Goal: Check status: Check status

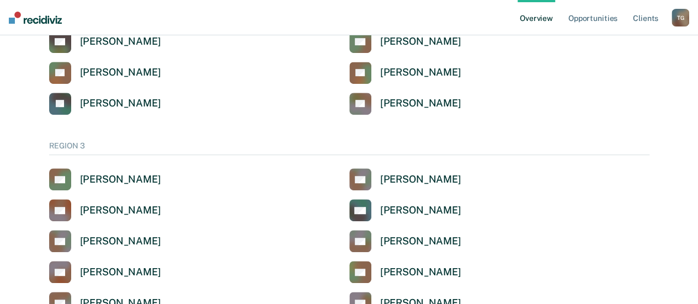
scroll to position [304, 0]
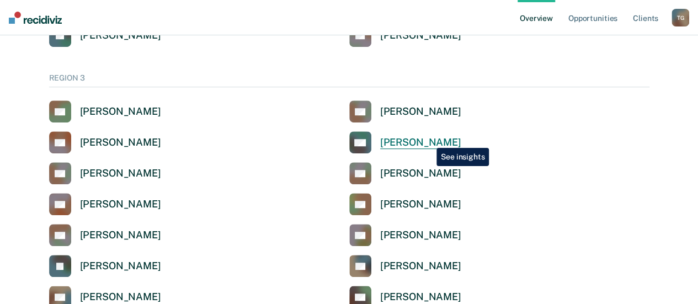
click at [428, 140] on div "[PERSON_NAME]" at bounding box center [420, 142] width 81 height 13
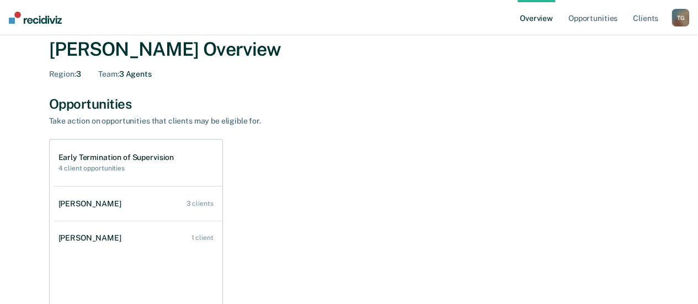
scroll to position [41, 0]
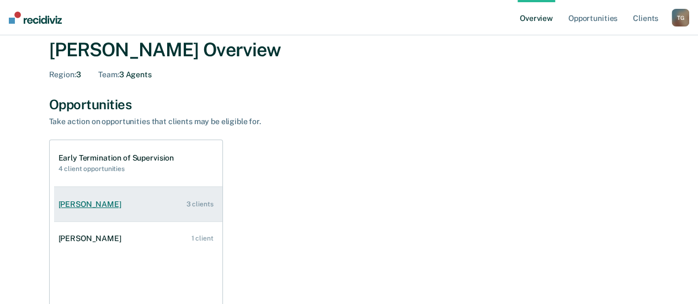
click at [140, 208] on link "[PERSON_NAME] 3 clients" at bounding box center [138, 204] width 168 height 31
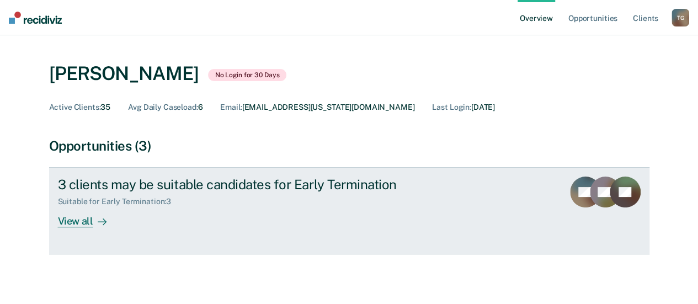
scroll to position [24, 0]
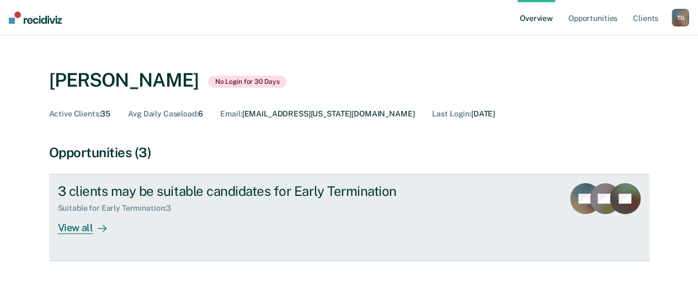
click at [105, 230] on icon at bounding box center [102, 228] width 9 height 9
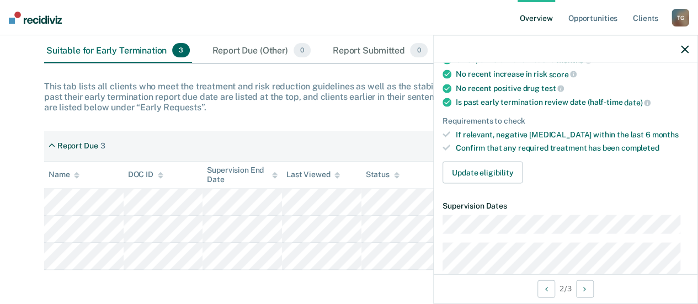
scroll to position [193, 0]
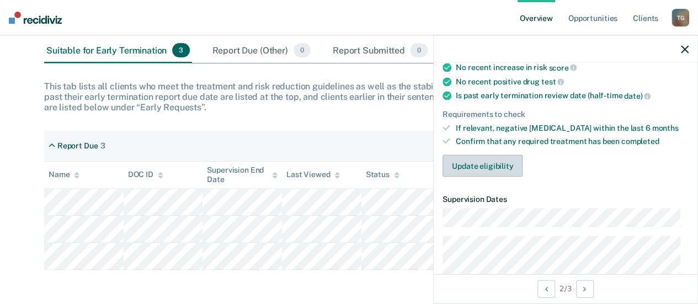
click at [507, 167] on button "Update eligibility" at bounding box center [483, 166] width 80 height 22
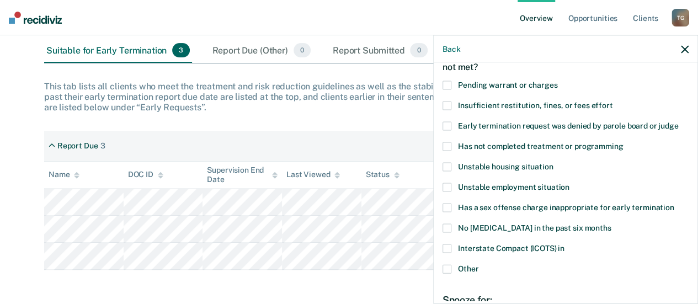
scroll to position [69, 0]
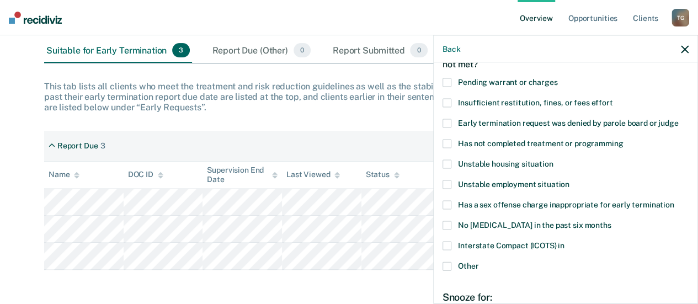
click at [453, 141] on label "Has not completed treatment or programming" at bounding box center [566, 146] width 246 height 12
click at [623, 140] on input "Has not completed treatment or programming" at bounding box center [623, 140] width 0 height 0
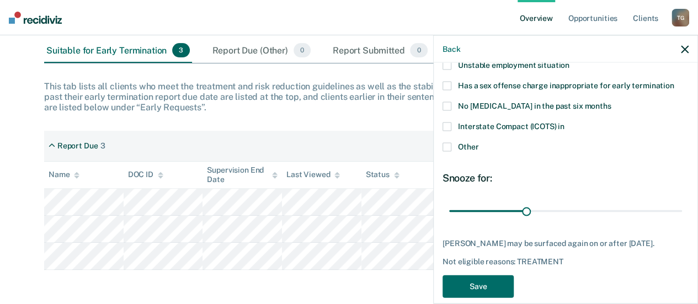
scroll to position [170, 0]
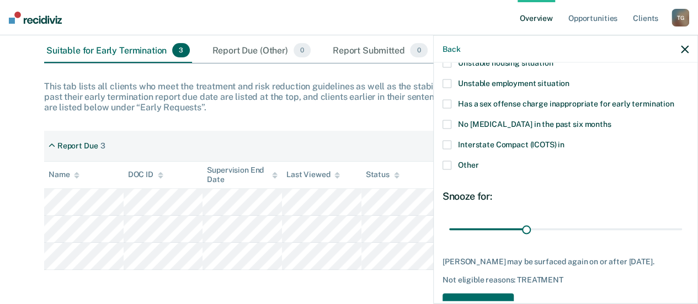
click at [686, 43] on div "Back" at bounding box center [566, 49] width 264 height 28
click at [686, 46] on icon "button" at bounding box center [685, 49] width 8 height 8
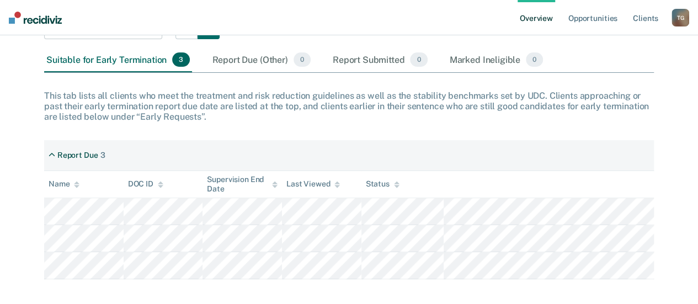
scroll to position [137, 0]
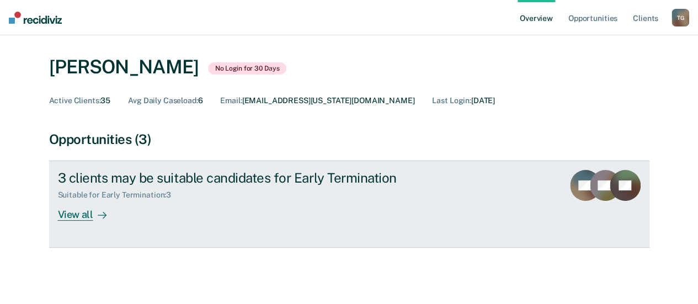
scroll to position [38, 0]
click at [177, 196] on div "Suitable for Early Termination : 3" at bounding box center [119, 194] width 123 height 9
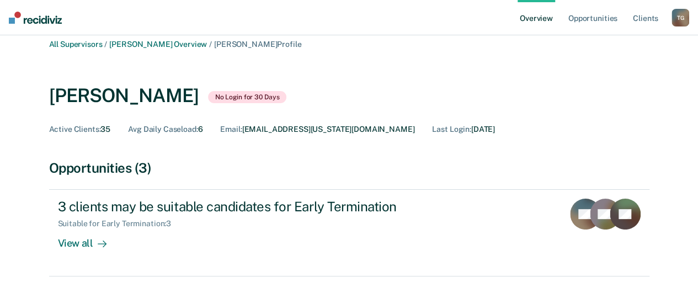
scroll to position [14, 0]
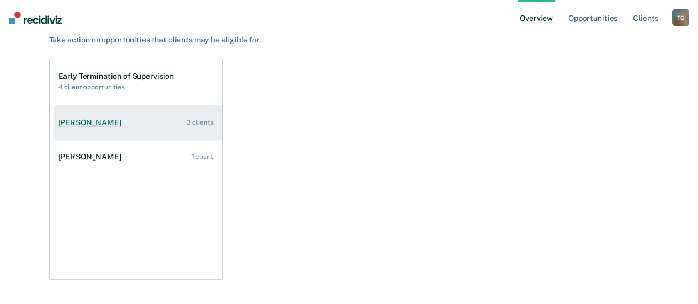
scroll to position [138, 0]
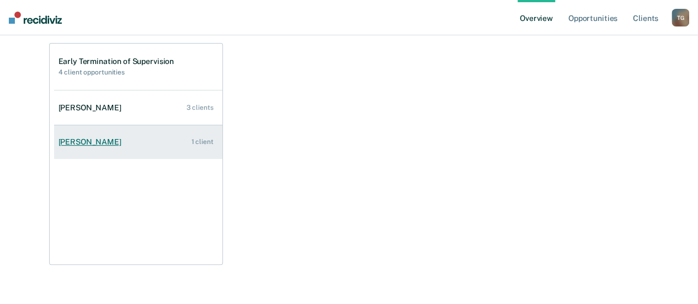
click at [121, 140] on link "[PERSON_NAME] 1 client" at bounding box center [138, 141] width 168 height 31
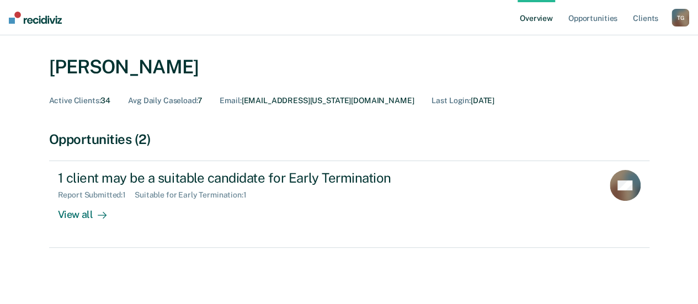
scroll to position [38, 0]
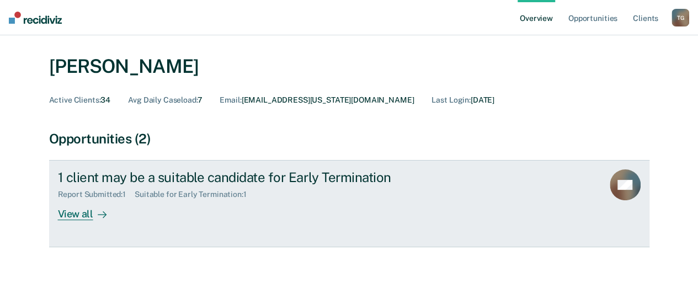
click at [200, 209] on div "1 client may be a suitable candidate for Early Termination Report Submitted : 1…" at bounding box center [265, 194] width 414 height 51
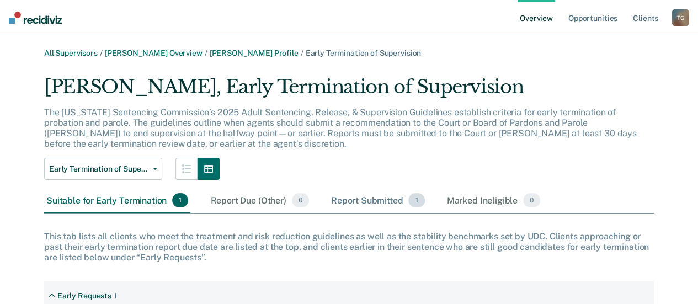
click at [361, 200] on div "Report Submitted 1" at bounding box center [378, 201] width 98 height 24
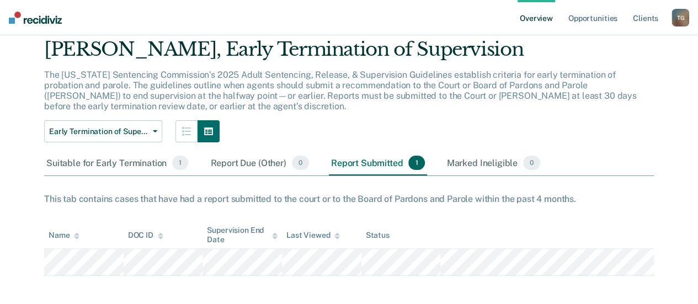
scroll to position [44, 0]
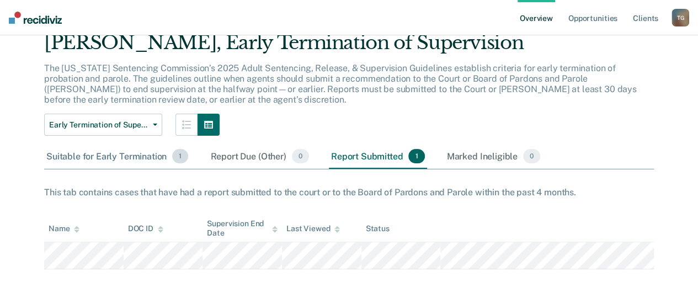
click at [162, 152] on div "Suitable for Early Termination 1" at bounding box center [117, 157] width 146 height 24
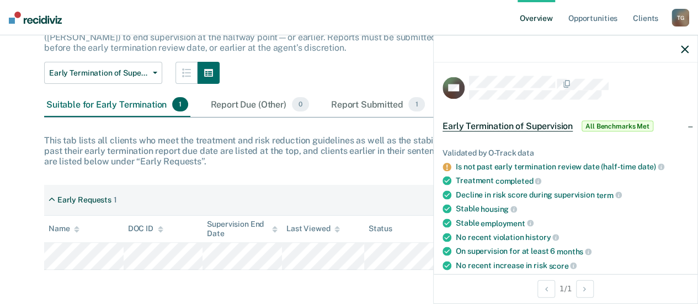
scroll to position [14, 0]
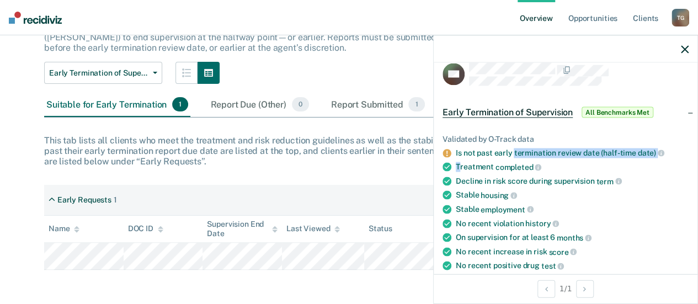
drag, startPoint x: 458, startPoint y: 162, endPoint x: 513, endPoint y: 152, distance: 55.5
click at [513, 152] on ul "Validated by O-Track data Is not past early termination review date (half-time …" at bounding box center [566, 225] width 246 height 182
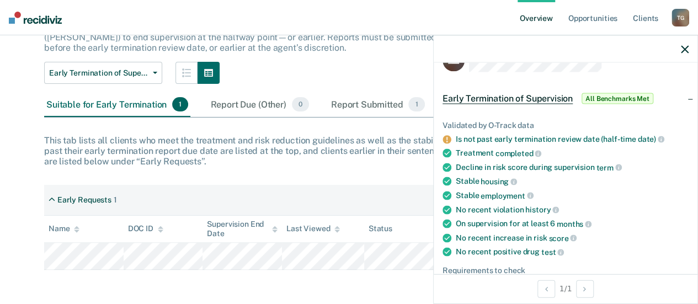
click at [516, 149] on span "completed" at bounding box center [519, 153] width 46 height 9
click at [506, 134] on div "Is not past early termination review date (half-time date)" at bounding box center [572, 139] width 233 height 10
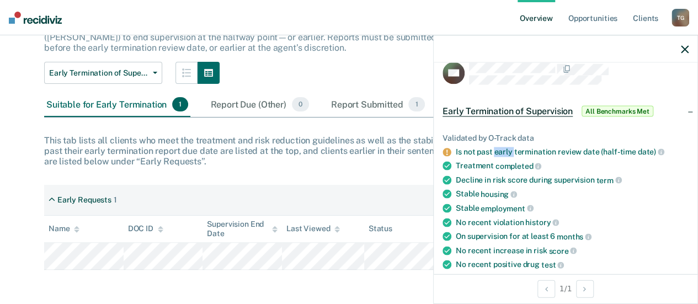
click at [506, 134] on ul "Validated by O-Track data Is not past early termination review date (half-time …" at bounding box center [566, 224] width 246 height 182
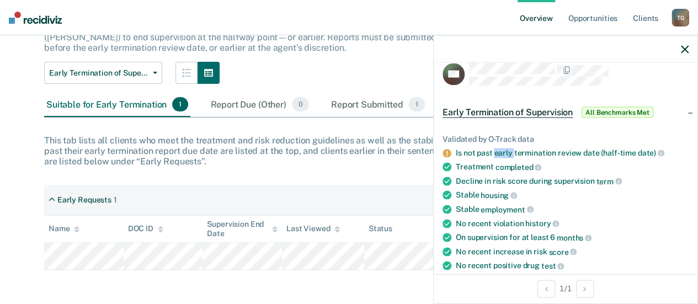
click at [512, 151] on div "Is not past early termination review date (half-time date)" at bounding box center [572, 153] width 233 height 10
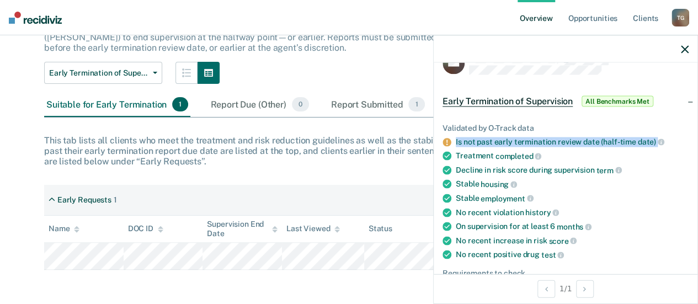
scroll to position [28, 0]
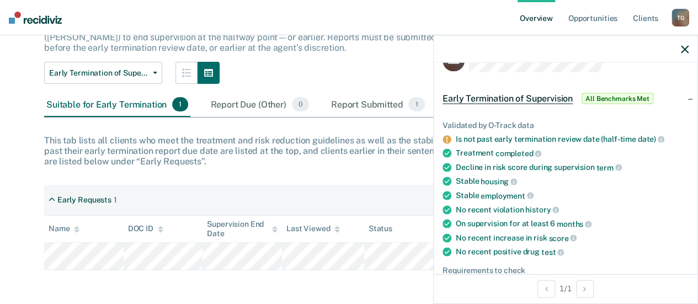
click at [275, 76] on div "Early Termination of Supervision Early Termination of Supervision" at bounding box center [349, 73] width 610 height 22
